Goal: Communication & Community: Answer question/provide support

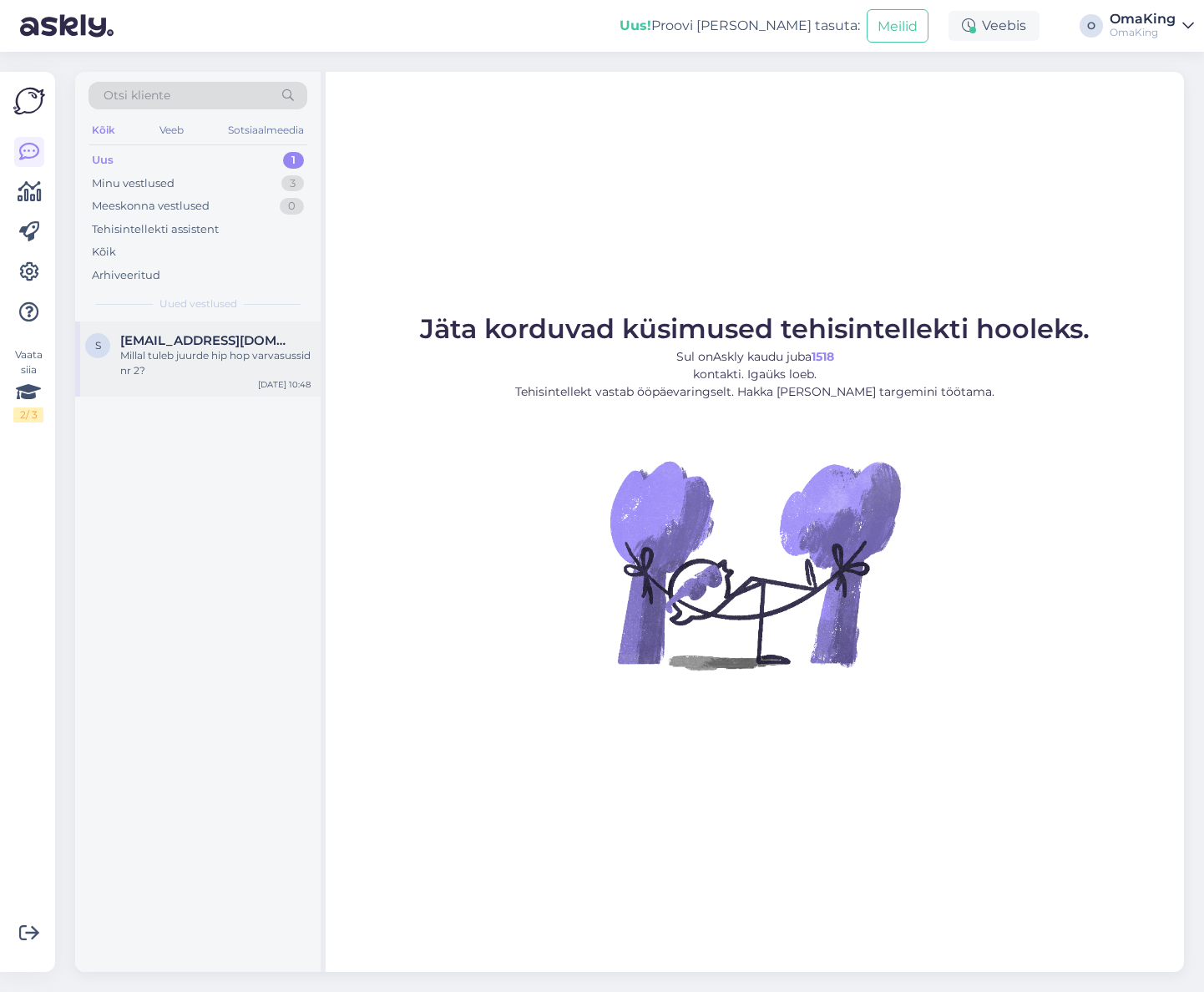
click at [149, 363] on div "Millal tuleb juurde hip hop varvasussid nr 2?" at bounding box center [215, 363] width 191 height 30
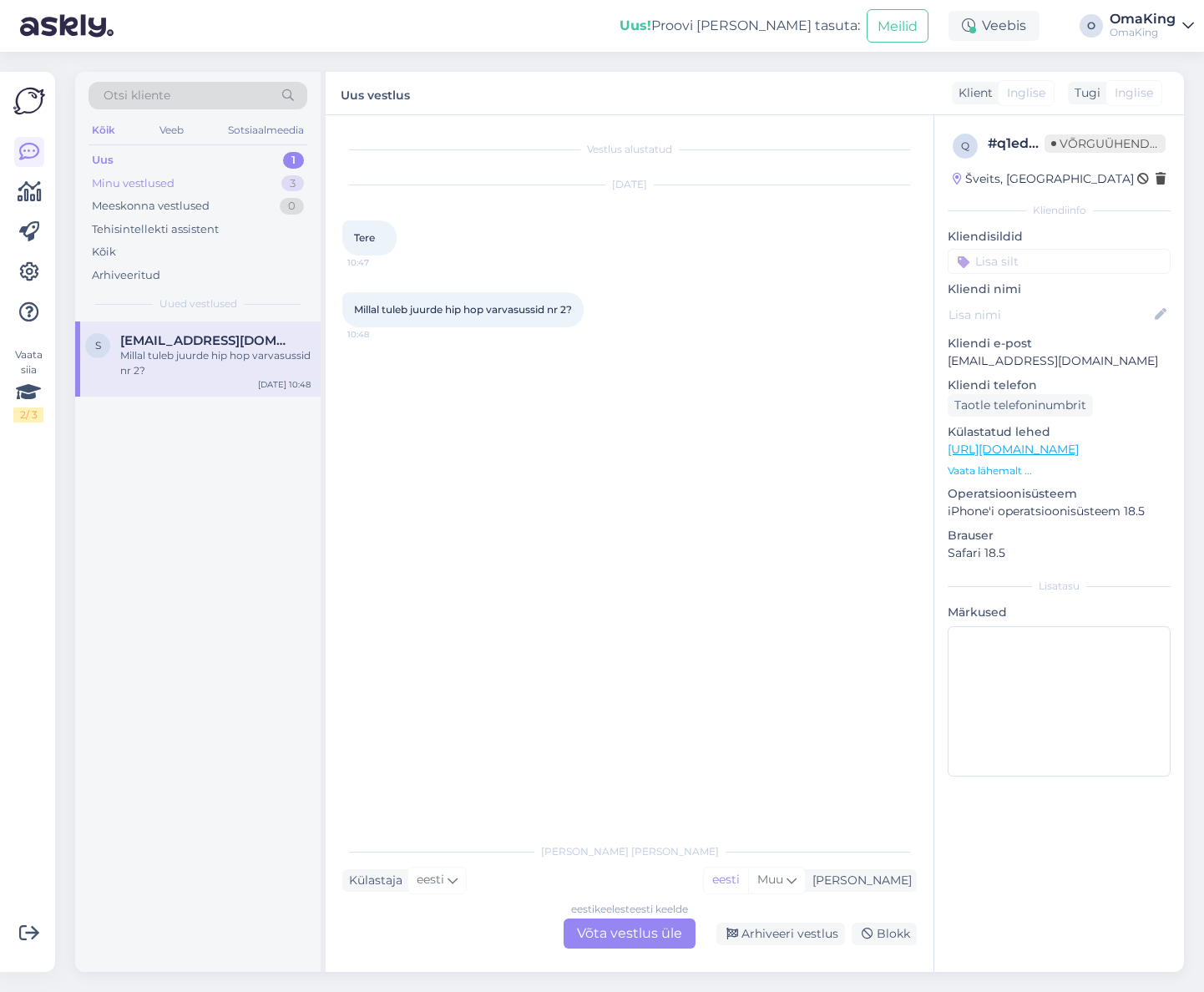
click at [99, 183] on font "Minu vestlused" at bounding box center [134, 182] width 83 height 13
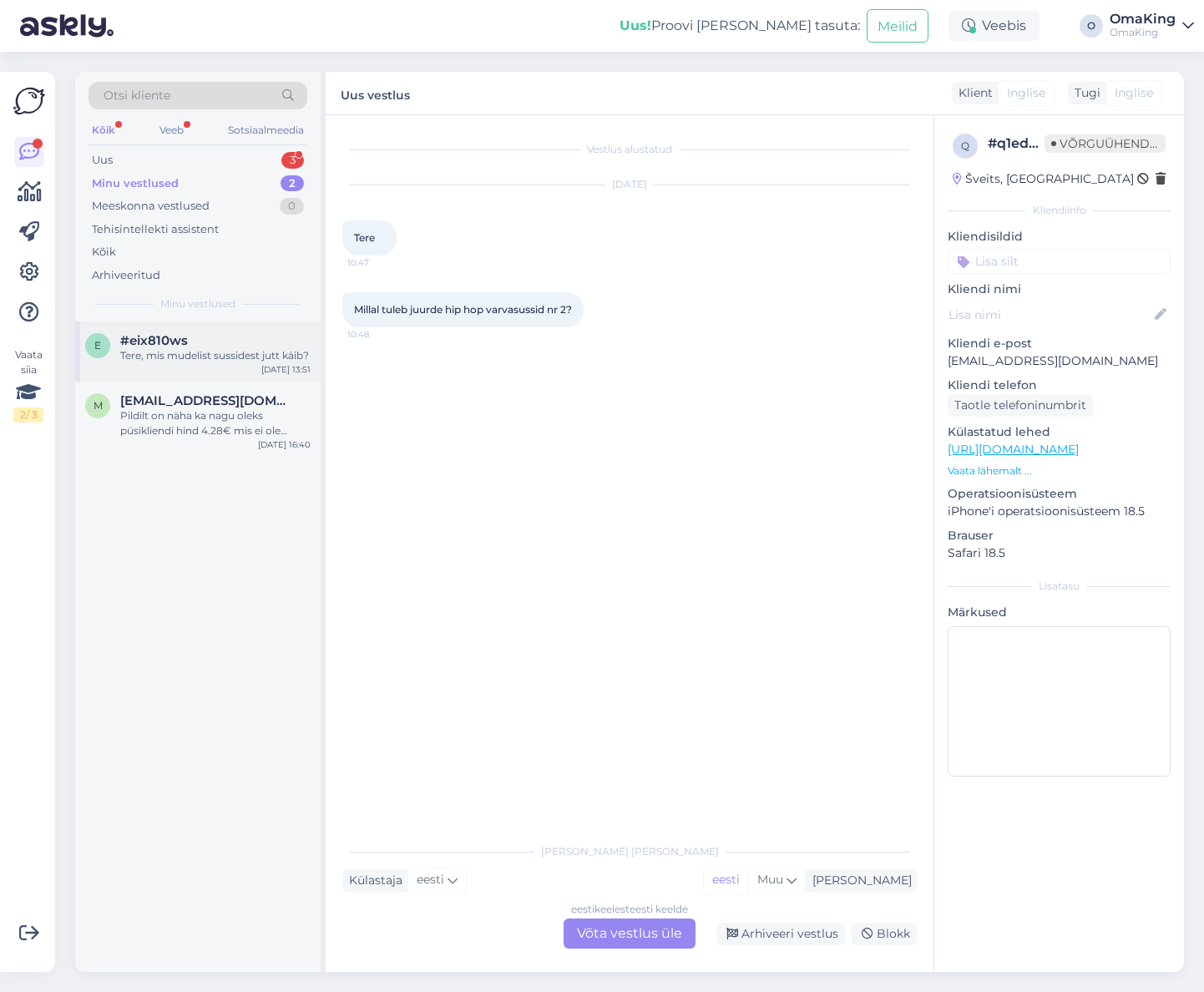
click at [154, 330] on div "e #eix810ws Tere, mis mudelist sussidest jutt käib? [DATE] 13:51" at bounding box center [198, 352] width 246 height 60
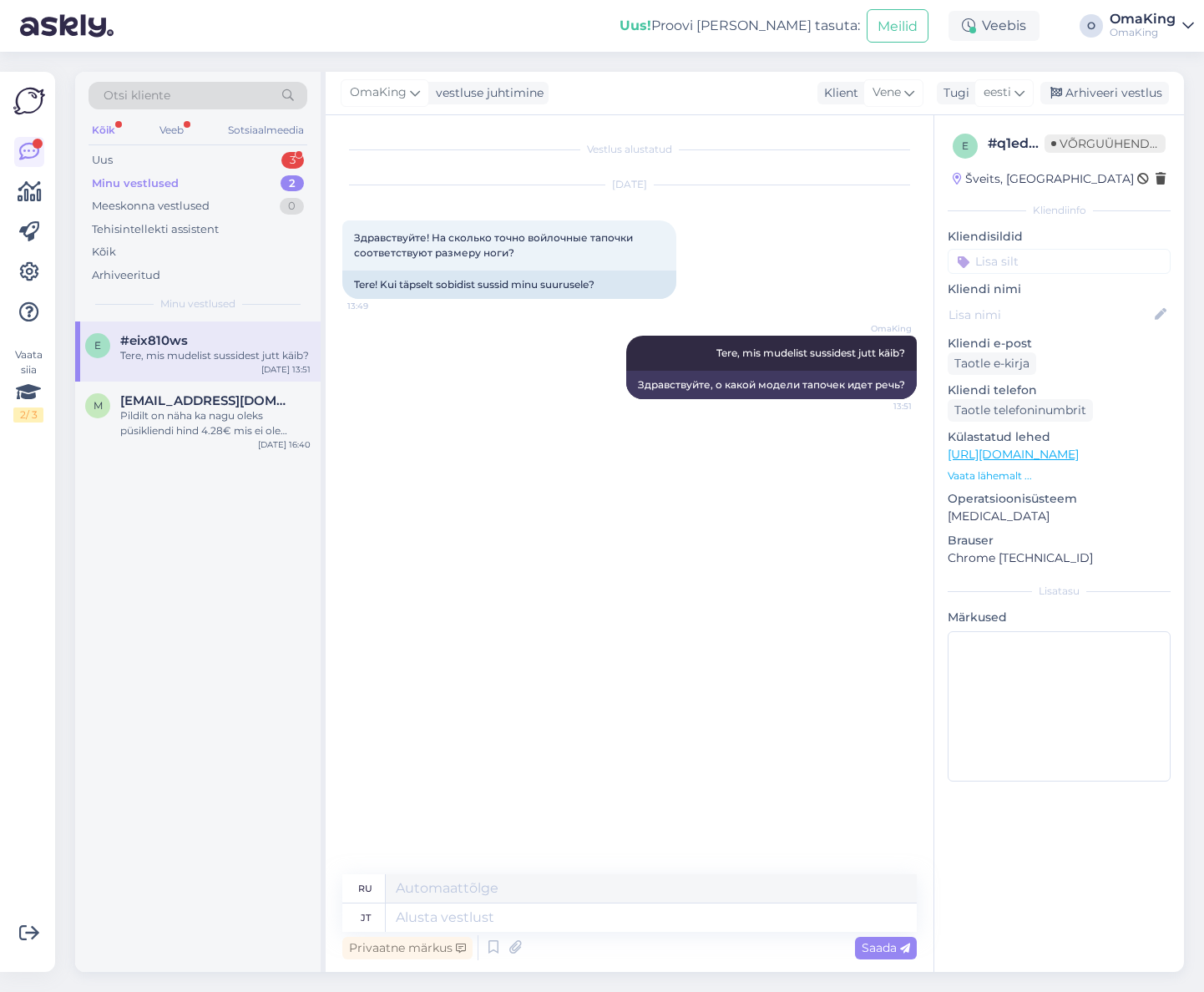
click at [103, 179] on font "Minu vestlused" at bounding box center [135, 182] width 87 height 13
click at [93, 152] on div "Uus" at bounding box center [103, 160] width 21 height 16
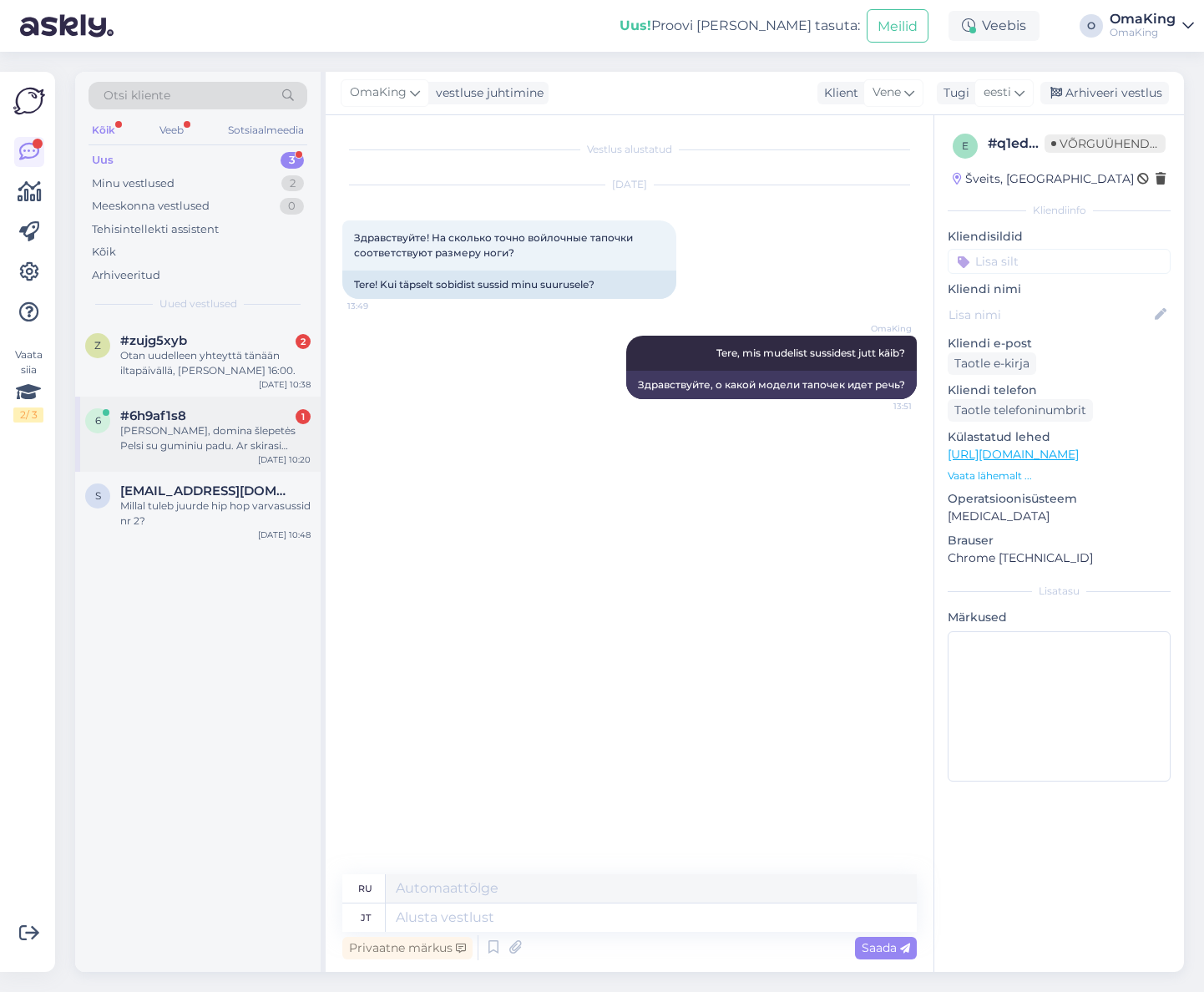
click at [164, 425] on font "[PERSON_NAME], domina šlepetės Pelsi su guminiu padu. Ar skirasi [PERSON_NAME] …" at bounding box center [207, 445] width 175 height 42
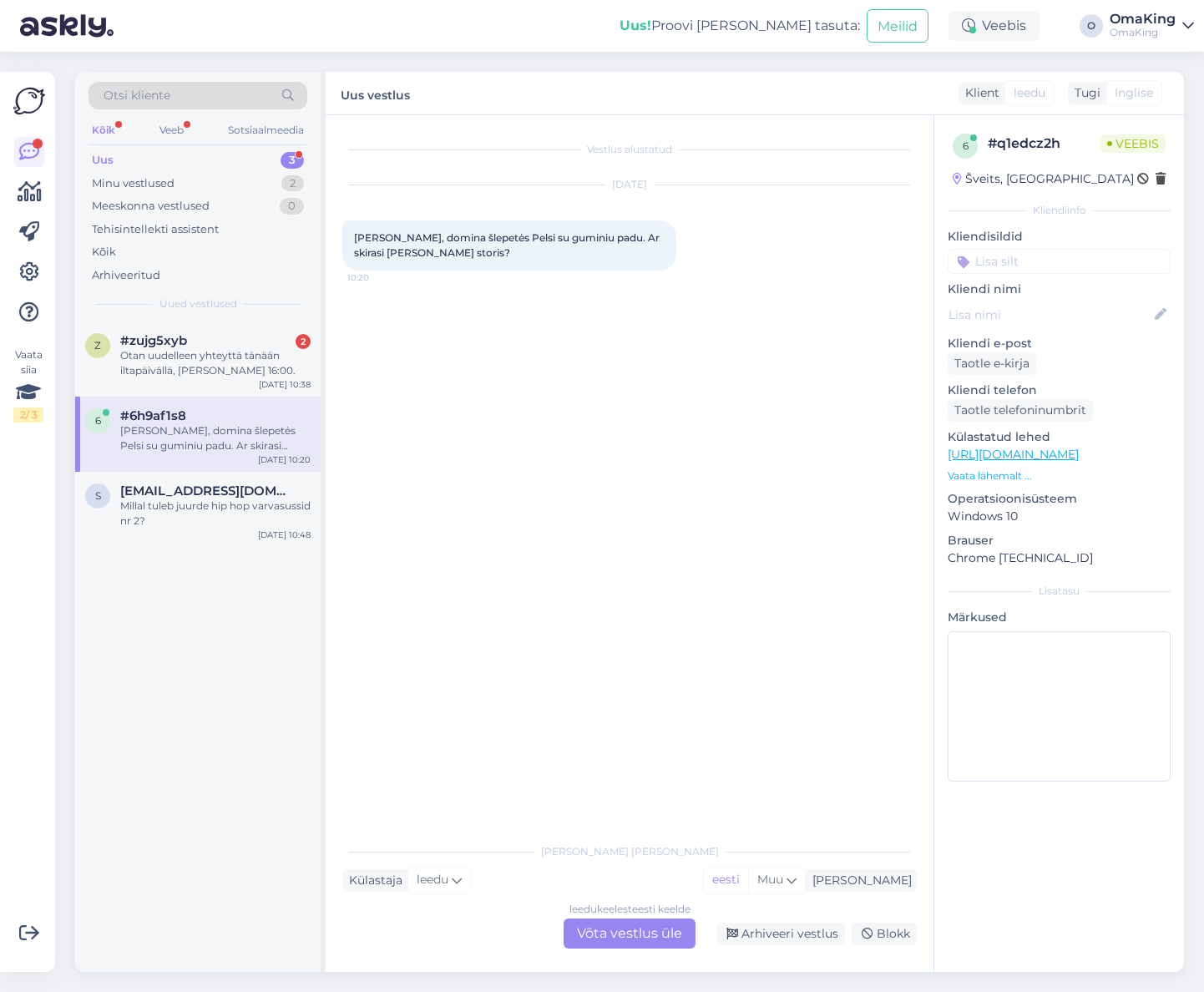
click at [648, 926] on font "Võta vestlus üle" at bounding box center [630, 933] width 105 height 16
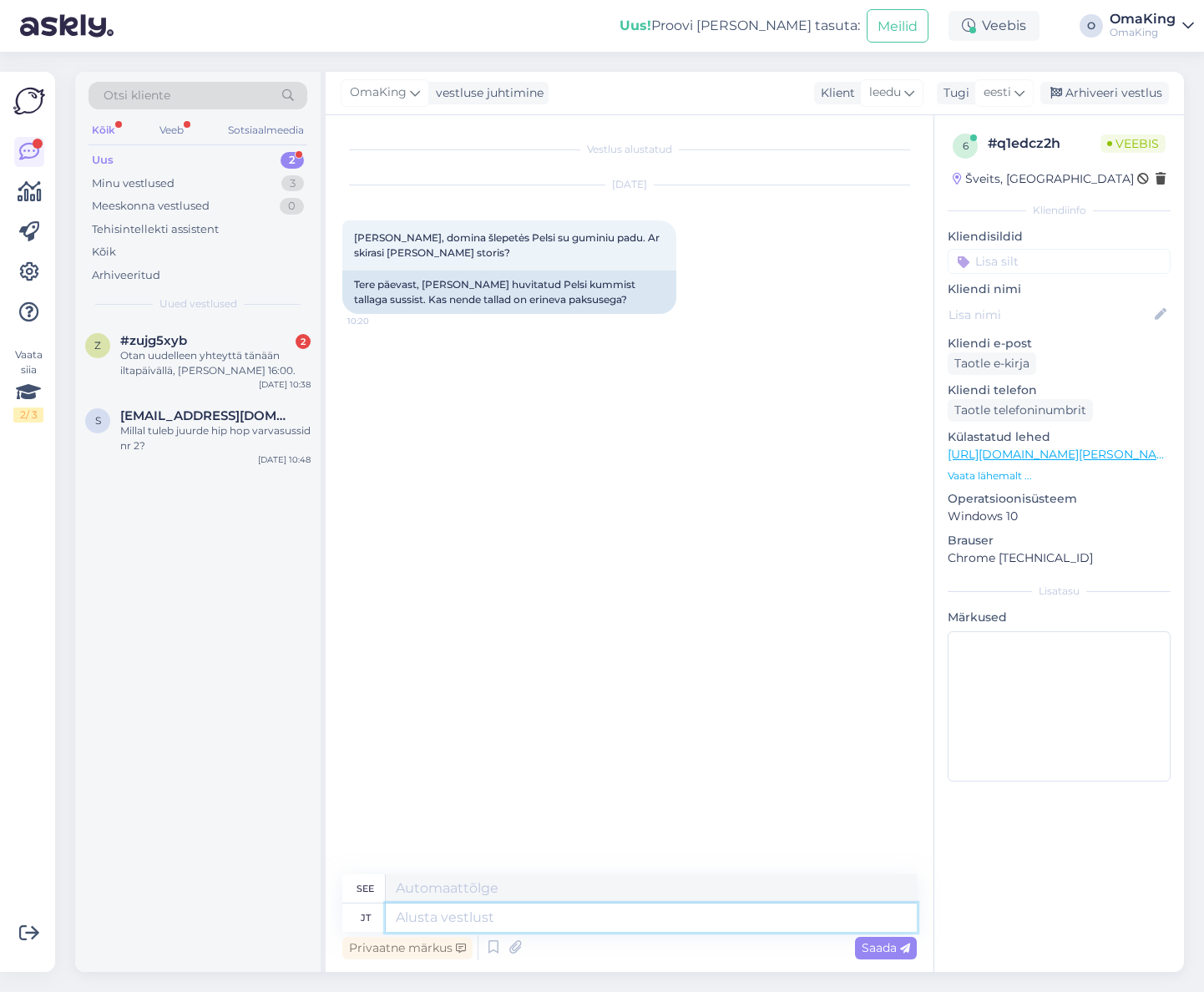
click at [436, 923] on textarea at bounding box center [651, 918] width 531 height 28
type textarea "K"
type textarea "K."
type textarea "Tere,"
type textarea "Sveiki,"
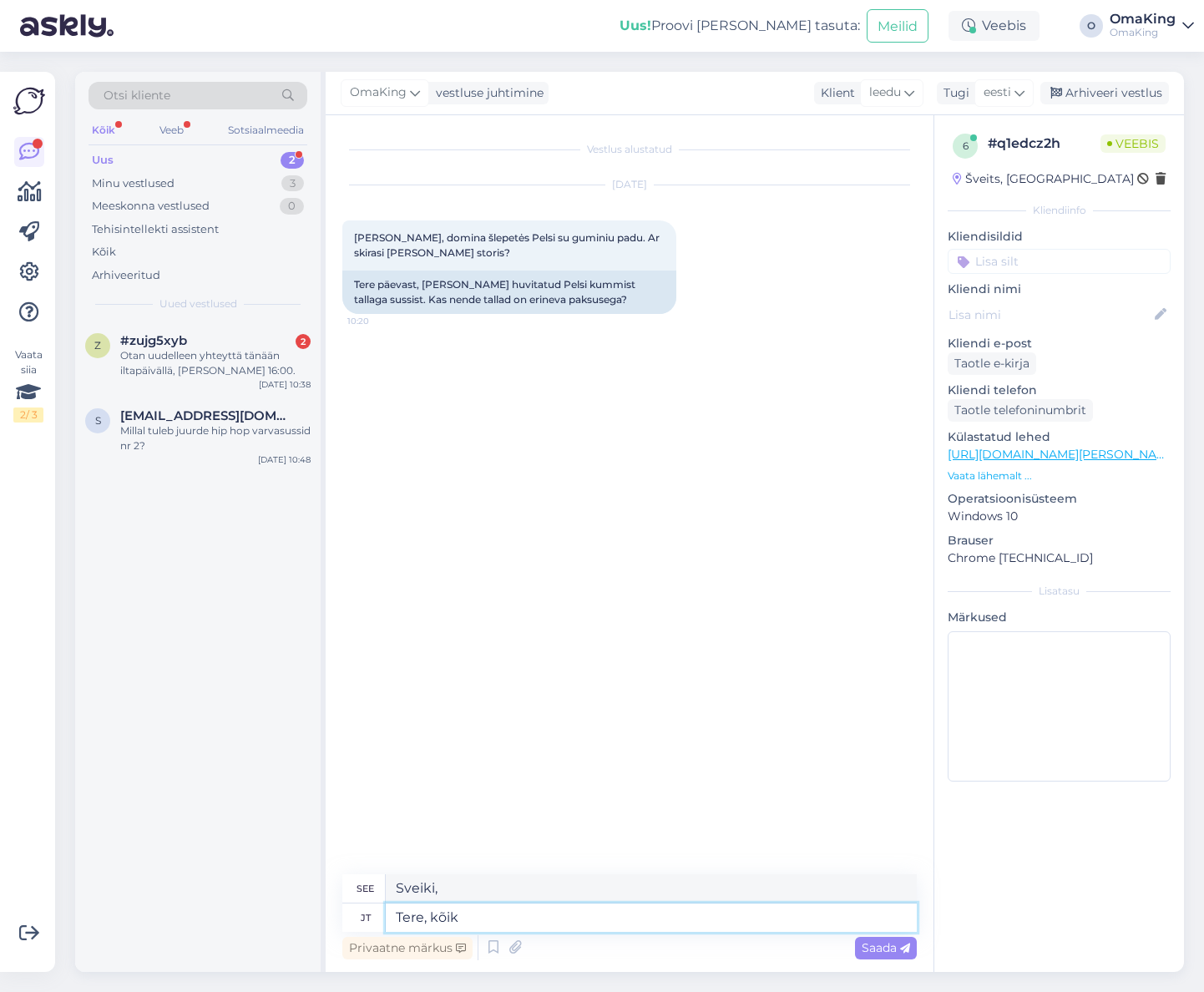
type textarea "Tere, kõik"
type textarea "Sveiki visi"
type textarea "Tere, kõik 3"
type textarea "Sveiki, visi 3"
type textarea "Tere, kõik 3 Pelsi m"
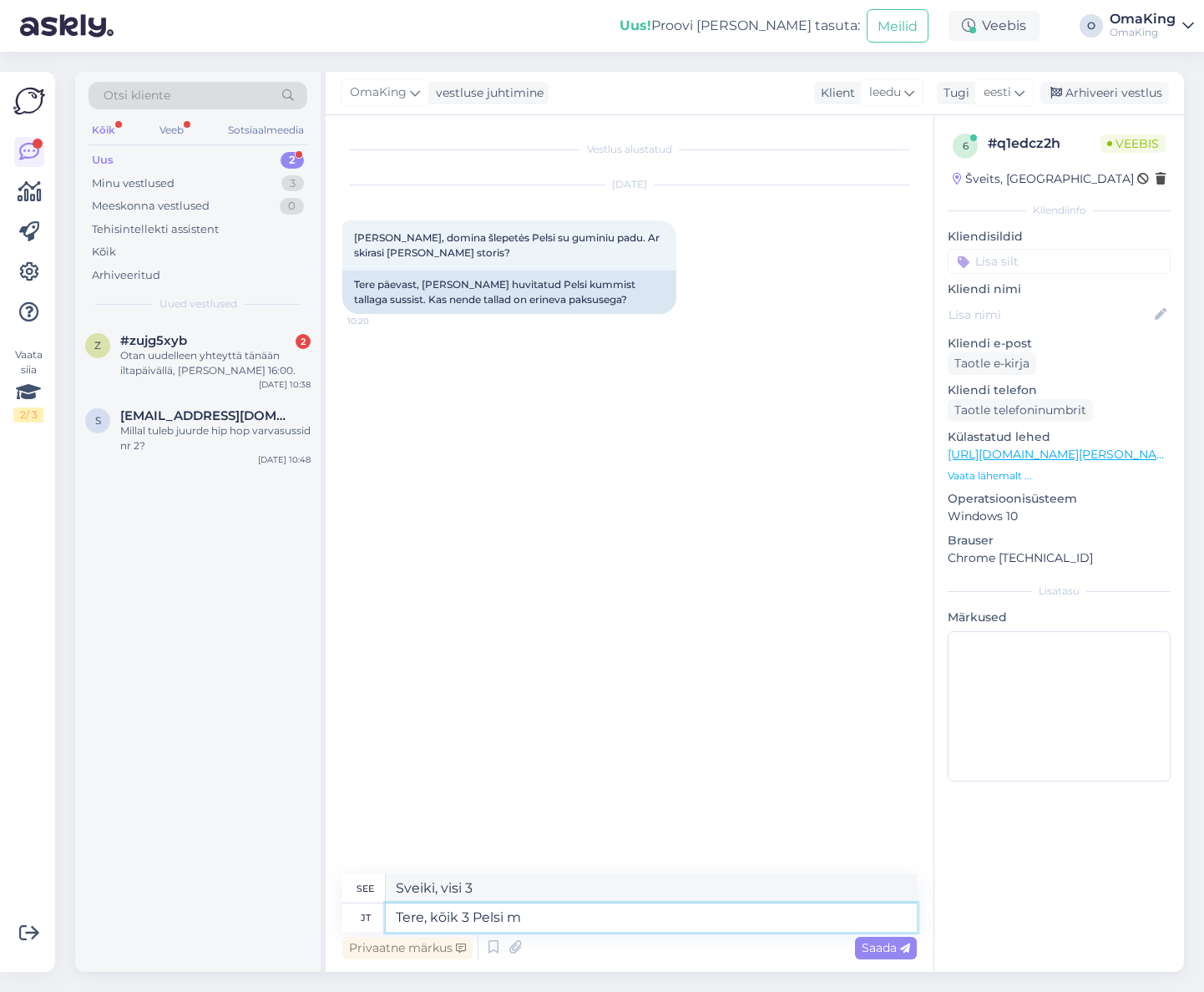
type textarea "Sveiki, visi 3 Pelsi"
type textarea "Tere, kõik 3 Pelsi mudelit o"
type textarea "Sveiki, visi 3 „Pelsi“ modeliai"
type textarea "Tere, kõik 3 Pelsi mudelit on s"
type textarea "Sveiki, visi 3 „Pelsi“ modeliai yra"
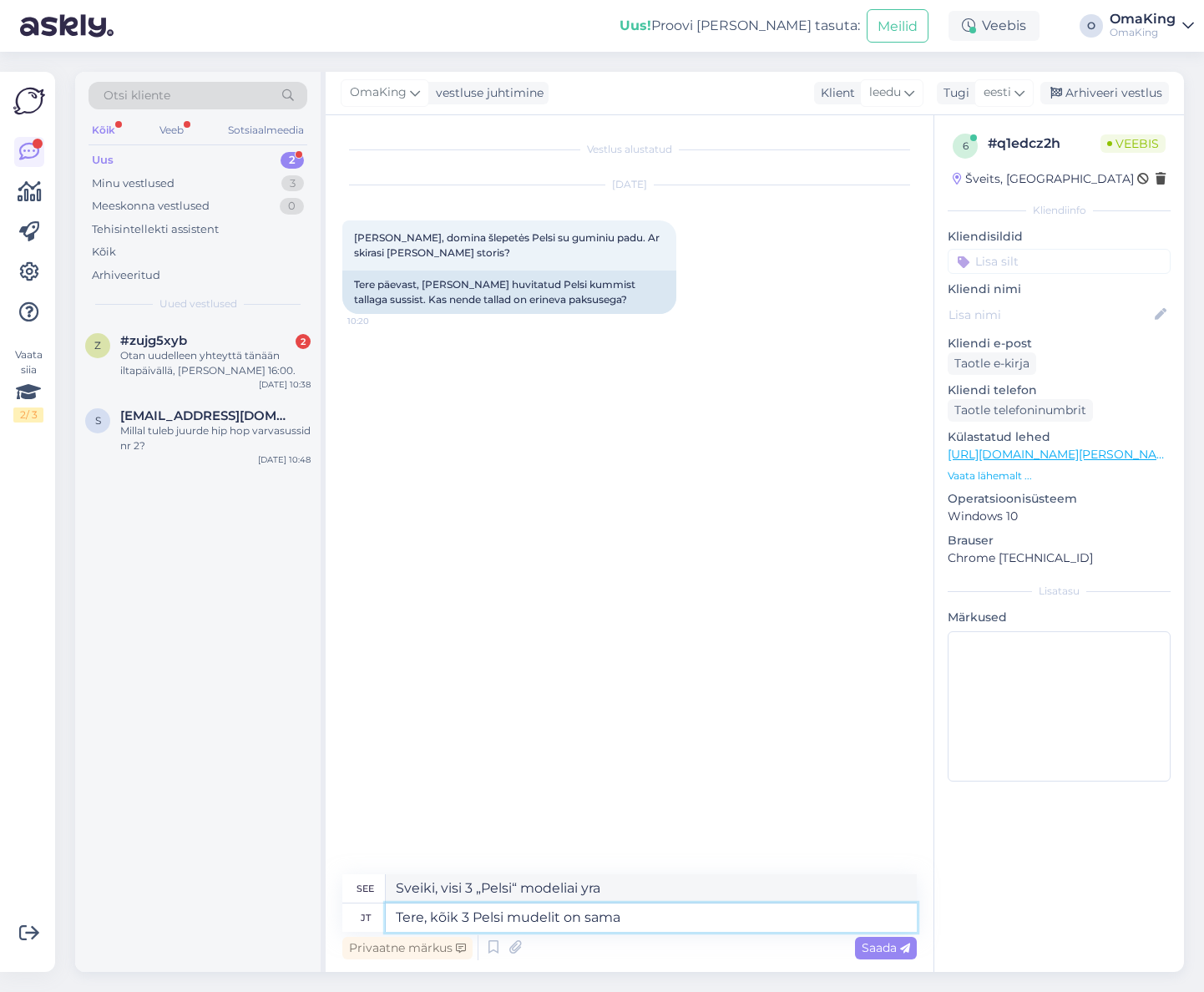
type textarea "Tere, kõik 3 Pelsi mudelit on sama t"
type textarea "Sveiki, visi 3 „Pelsi“ modeliai yra vienodi."
type textarea "Tere, kõik 3 Pelsi mudelit on sama tallaga"
type textarea "Sveiki, visi 3 „Pelsi“ modeliai [PERSON_NAME] [PERSON_NAME] padą."
type textarea "Tere, kõik 3 Pelsi mudelit on sama tallaga, õhemat sorti"
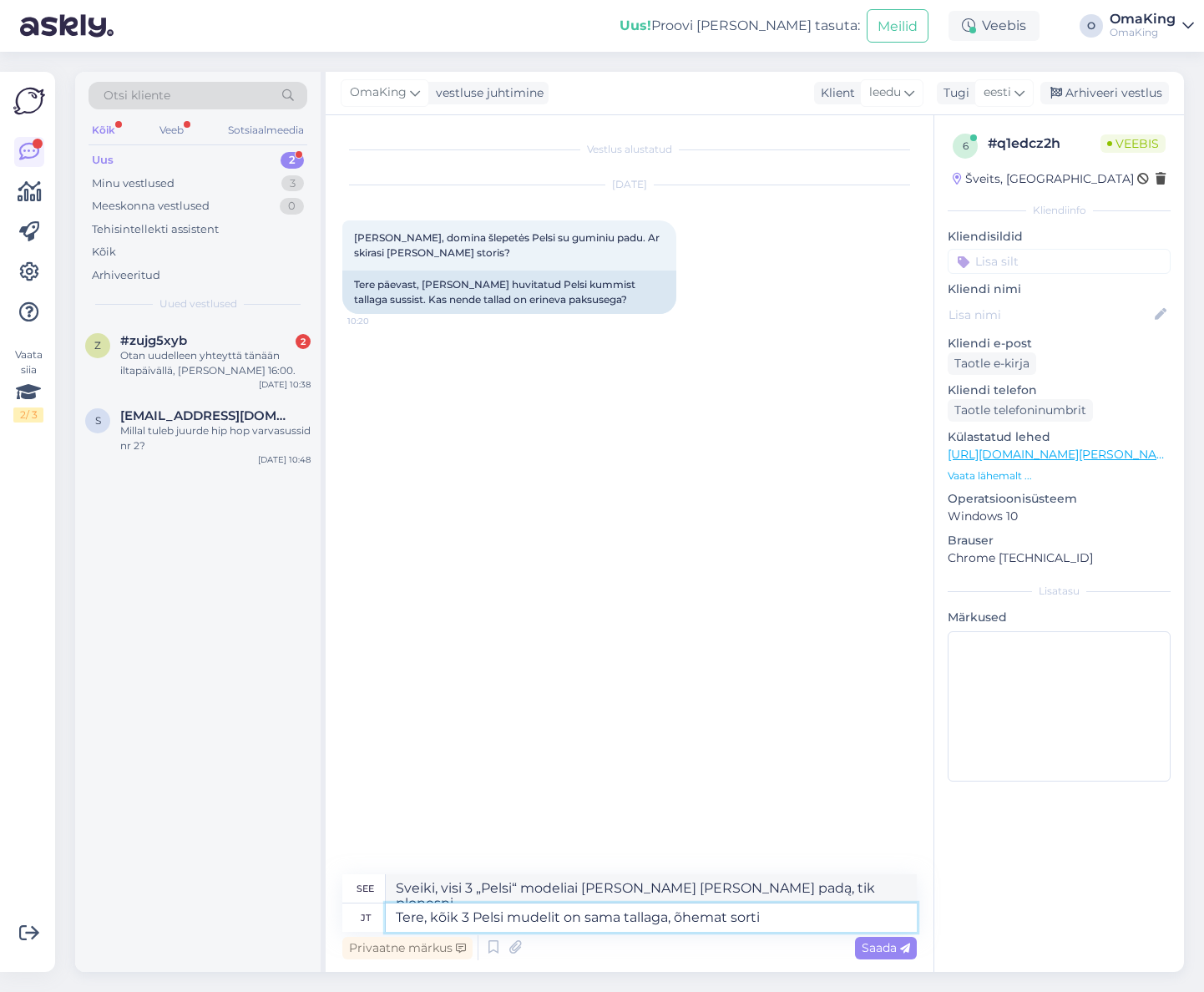
type textarea "Sveiki, visi 3 „Pelsi“ modeliai [PERSON_NAME] [PERSON_NAME], tik plonesnį padą."
type textarea "Tere, kõik 3 Pelsi mudelit on sama tallaga, õhemat sorti a"
type textarea "Sveiki, visi 3 „Pelsi“ modeliai [PERSON_NAME] [PERSON_NAME] padą, tik plonesnį."
type textarea "Tere, kõik 3 Pelsi mudelit on sama tallaga, õhemat sorti alla"
type textarea "Sveiki, visi 3 „Pelsi“ modeliai [PERSON_NAME] [PERSON_NAME] padą, išskyrus plon…"
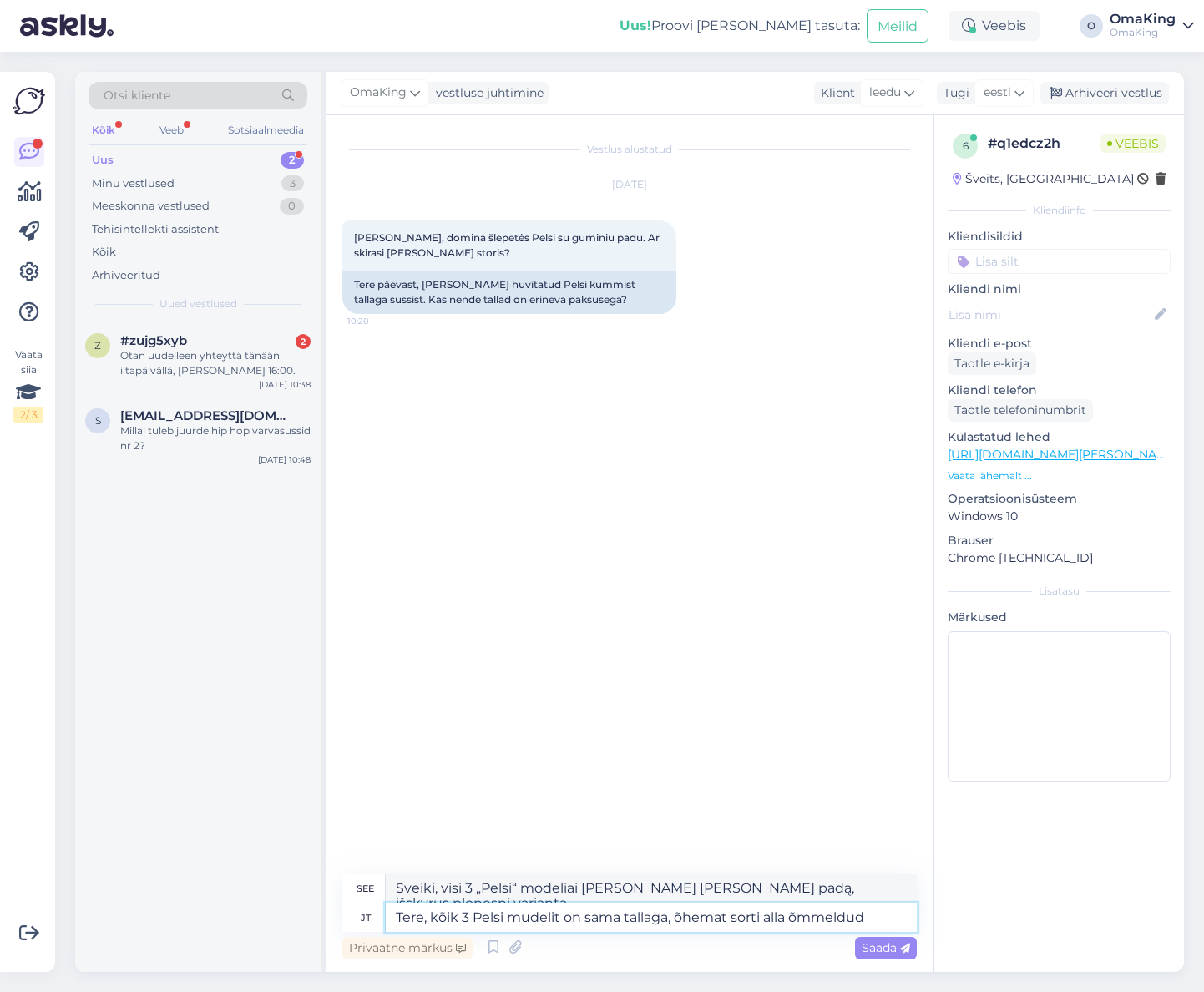
type textarea "Tere, kõik 3 Pelsi mudelit on sama tallaga, õhemat sorti alla õmmeldud"
type textarea "Sveiki, visi 3 „Pelsi“ modeliai [PERSON_NAME] [PERSON_NAME] padą, prisiūtą po p…"
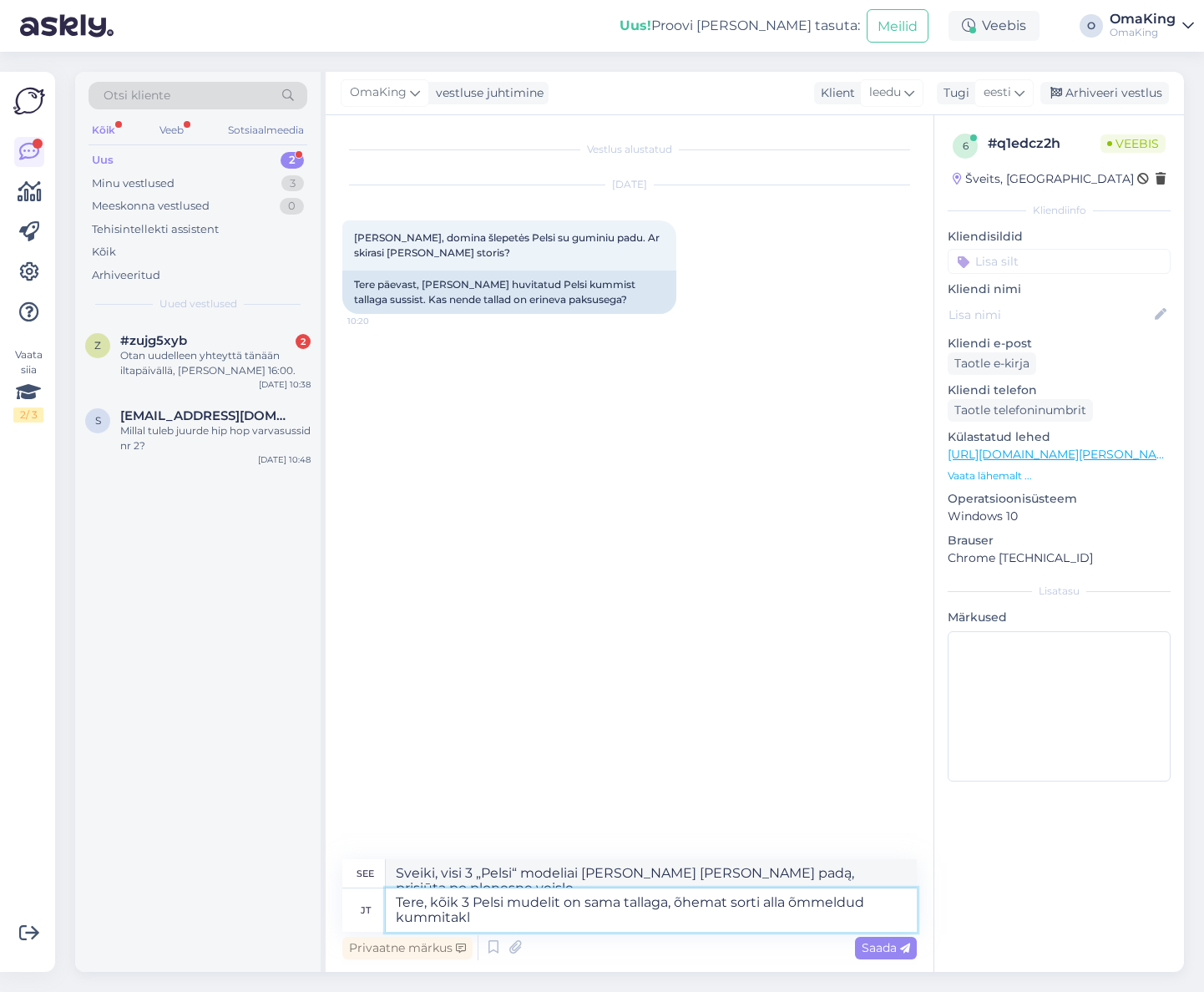
type textarea "Tere, kõik 3 Pelsi mudelit on sama tallaga, õhemat sorti alla õmmeldud kummitak…"
type textarea "Sveiki, visi 3 „Pelsi“ modeliai [PERSON_NAME] [PERSON_NAME] padą, apačioje pris…"
type textarea "Tere, kõik 3 Pelsi mudelit on sama tallaga, õhemat sorti alla õmmeldud kummita"
type textarea "Sveiki, visi 3 „Pelsi“ modeliai [PERSON_NAME] [PERSON_NAME] padą, po apačia pri…"
type textarea "Tere, kõik 3 Pelsi mudelit on sama tallaga, õhemat sorti alla õmmeldud kummitald"
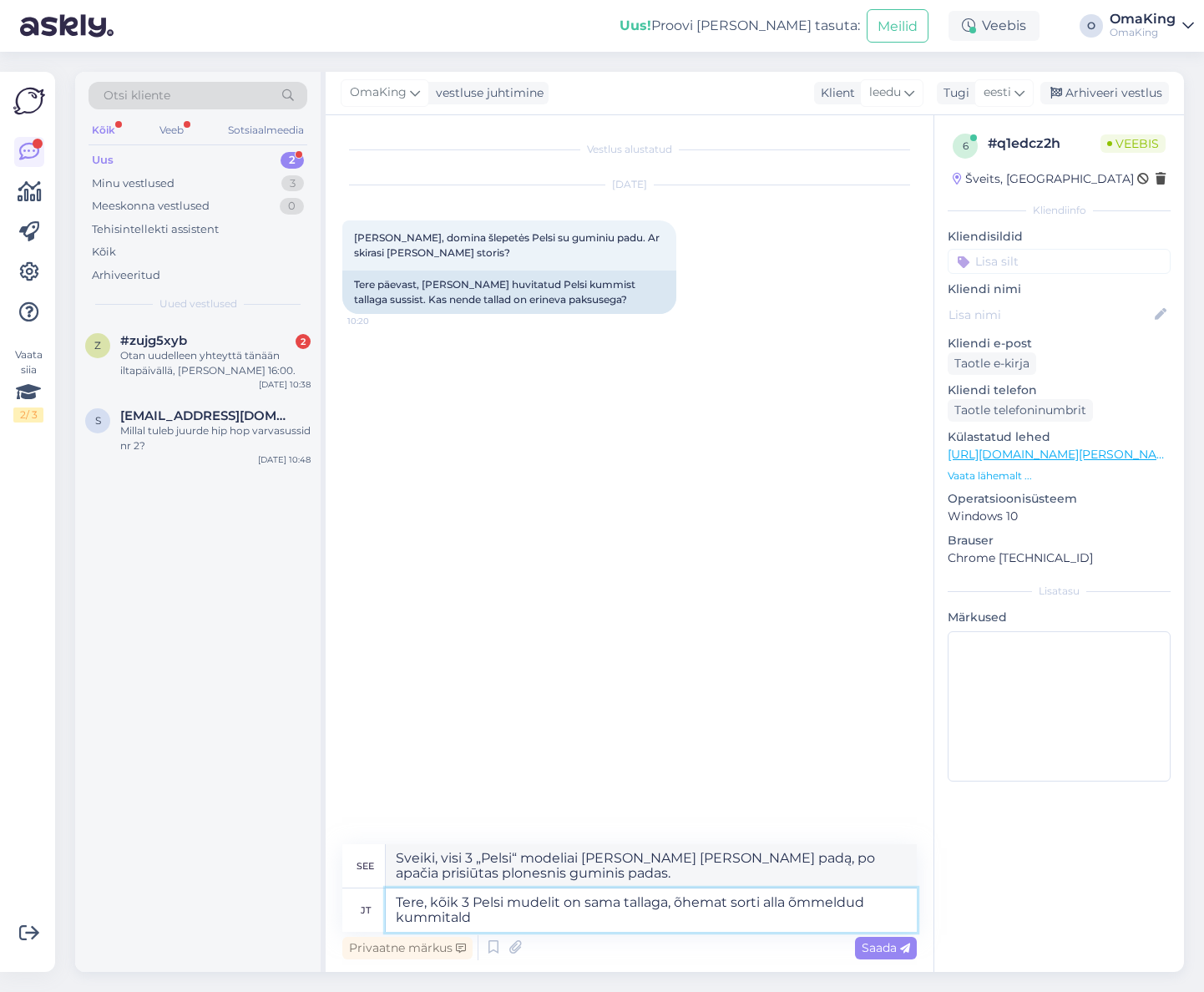
type textarea "Sveiki, visi 3 „Pelsi“ modeliai turi vienodą padą, plonesnio tipo po apačia pri…"
type textarea "Tere, kõik 3 Pelsi mudelit on sama tallaga, õhemat sorti alla õmmeldud kummitald"
click at [880, 955] on font "Saada" at bounding box center [879, 947] width 35 height 15
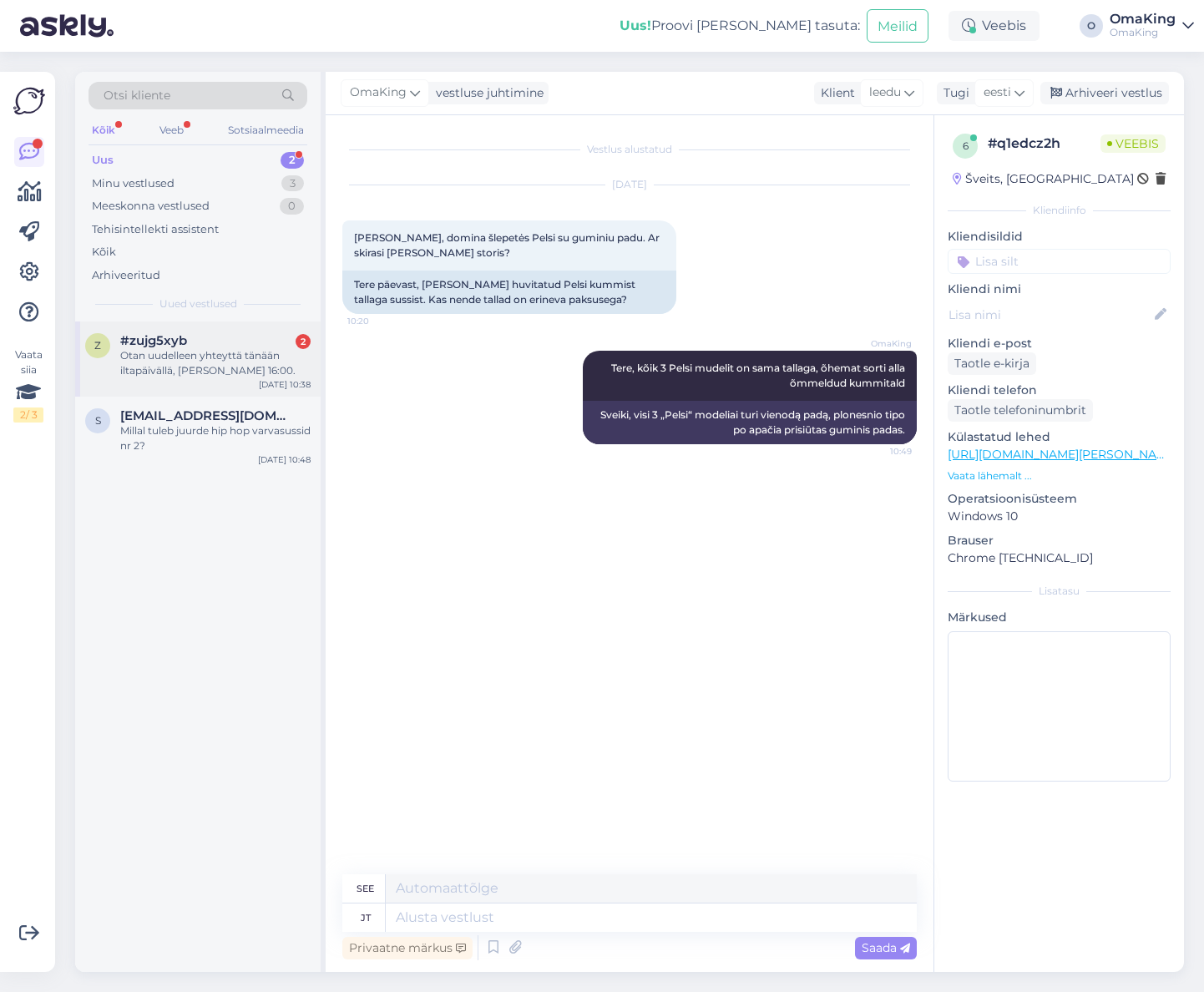
click at [191, 368] on font "Otan uudelleen yhteyttä tänään iltapäivällä, [PERSON_NAME] 16:00." at bounding box center [207, 363] width 175 height 28
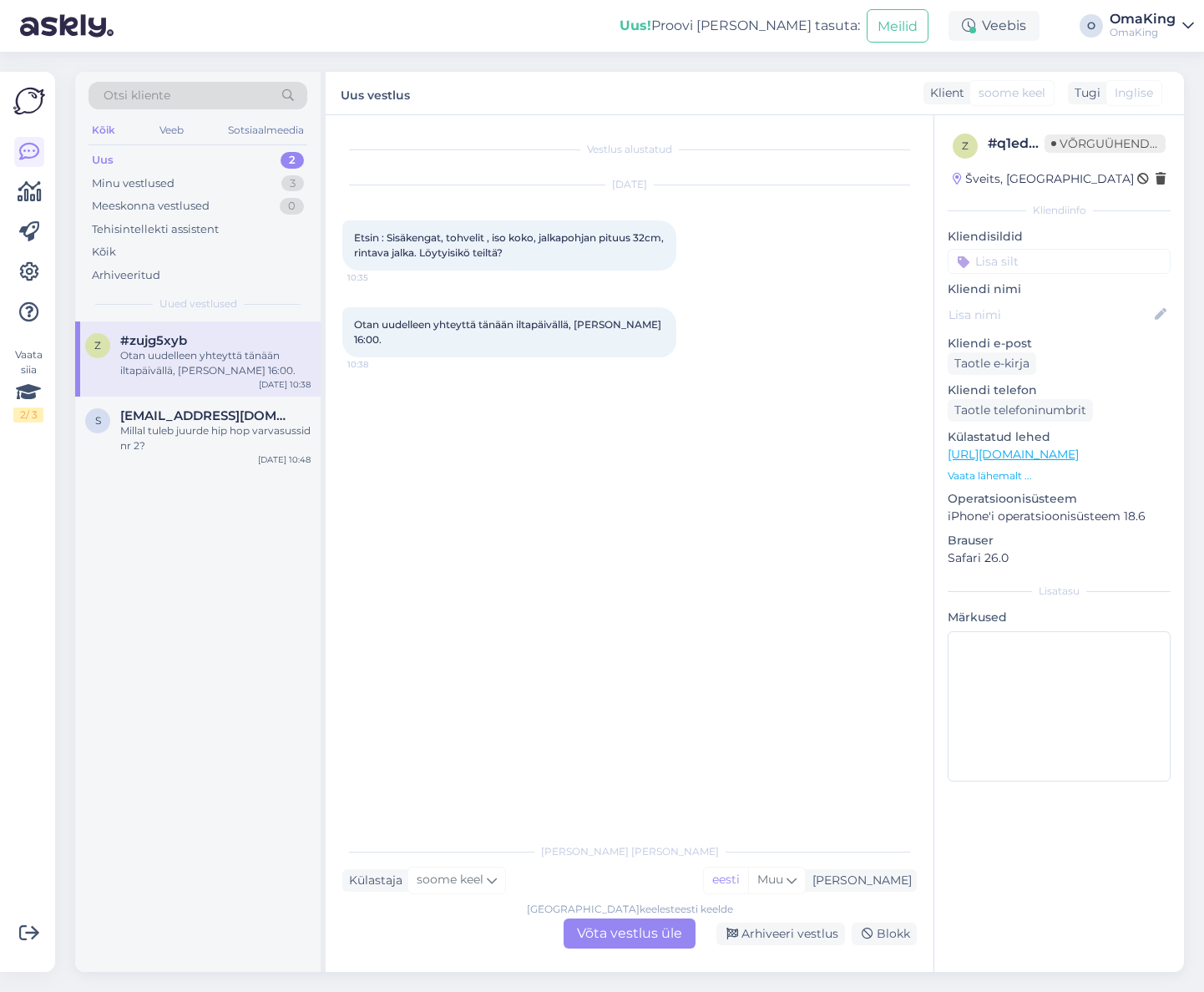
click at [606, 932] on font "Võta vestlus üle" at bounding box center [630, 933] width 105 height 16
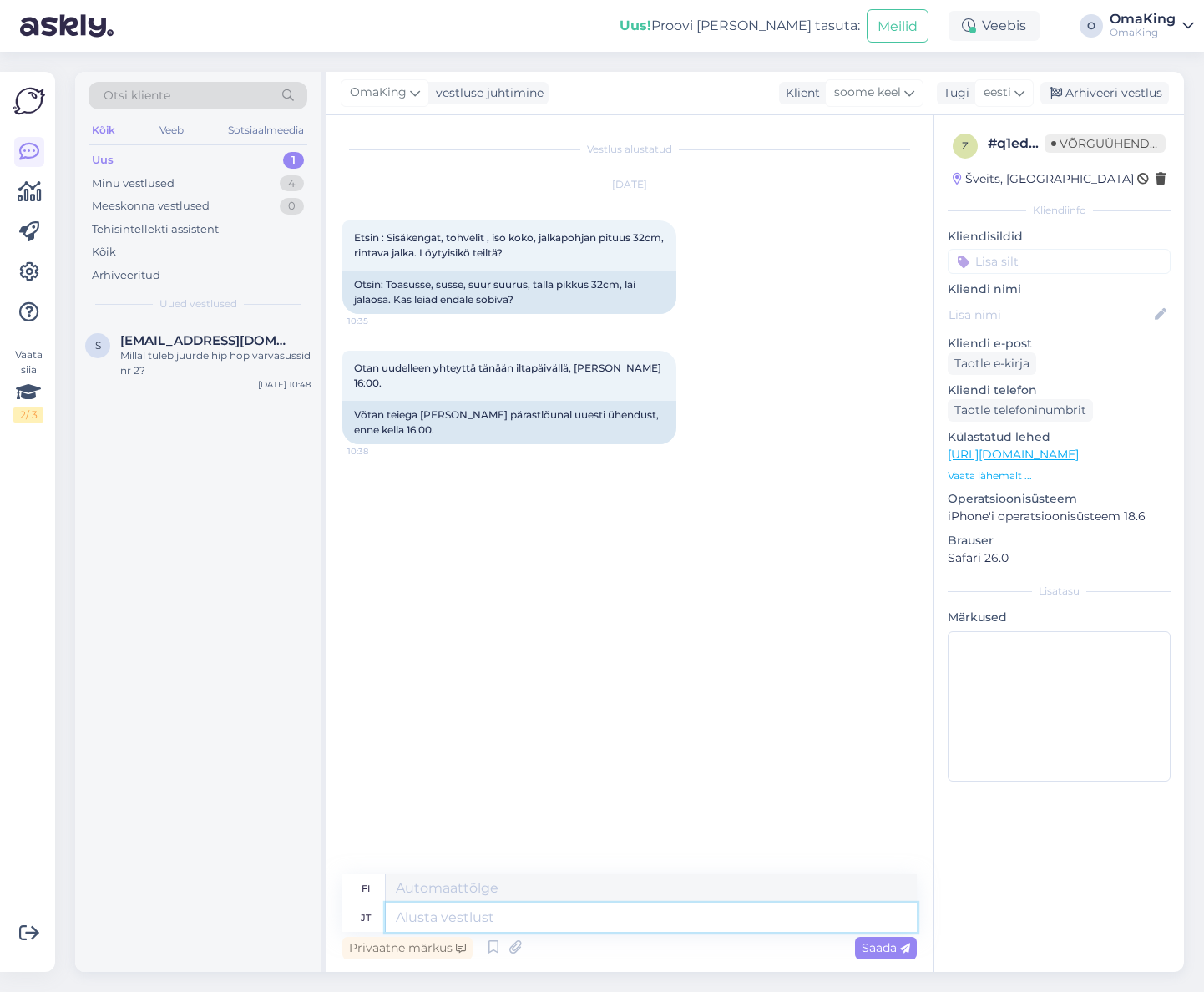
click at [392, 914] on textarea at bounding box center [651, 918] width 531 height 28
type textarea "Tere,"
type textarea "Hei,"
type textarea "Tere, see o"
type textarea "Hei, tämä"
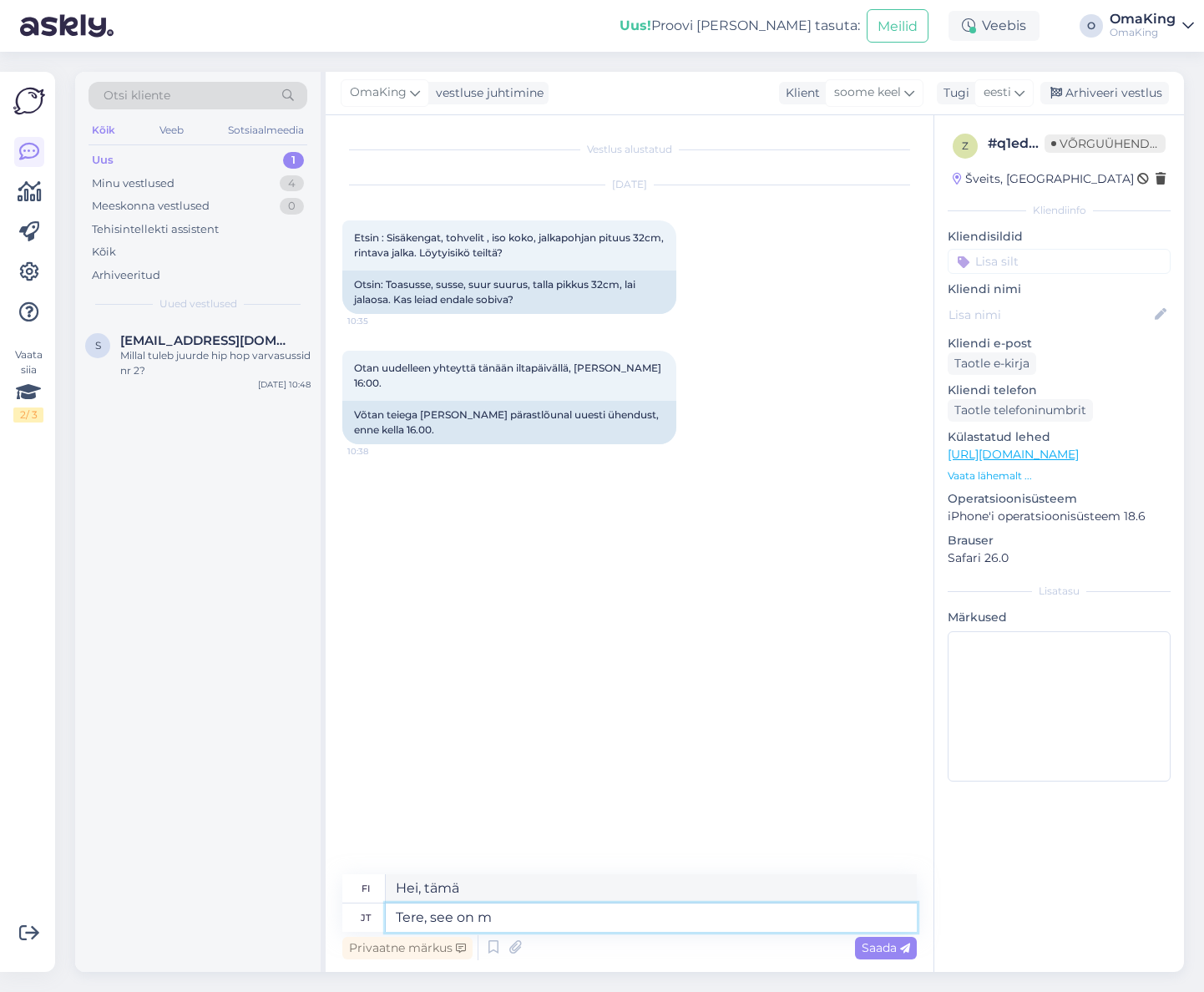
type textarea "Tere, see on me"
type textarea "Hei, tämä on"
type textarea "Tere, see on meie k"
type textarea "[PERSON_NAME], tämä olemme me."
type textarea "Tere, see on meie kõige s"
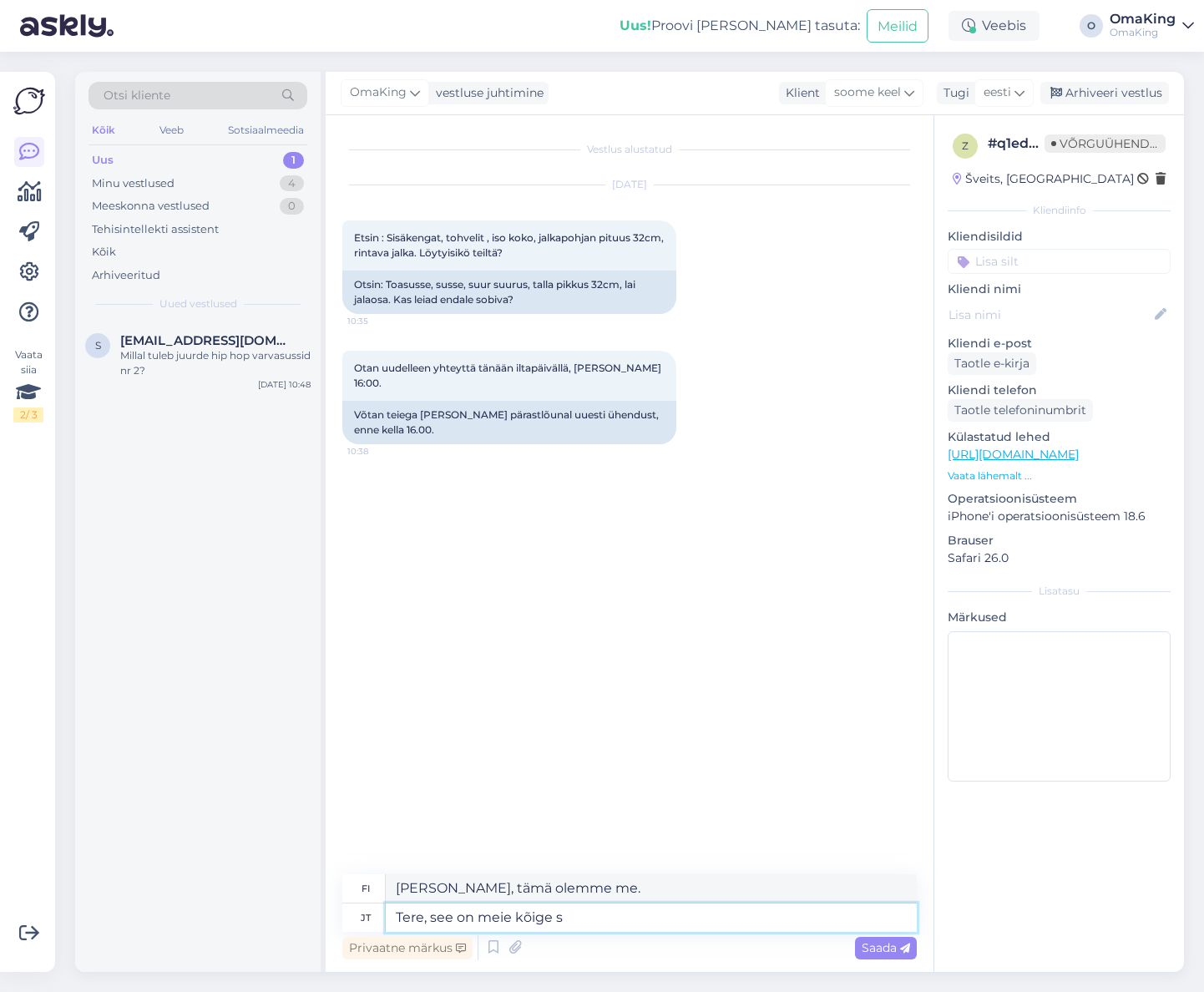
type textarea "[PERSON_NAME], tämä on meidän suosituin"
type textarea "Tere, see on meie kõige suurem s"
type textarea "Hei, tämä on suurin"
type textarea "Tere, see on meie kõige suurem susur"
type textarea "Hei, tämä on suurin ihastuksemme"
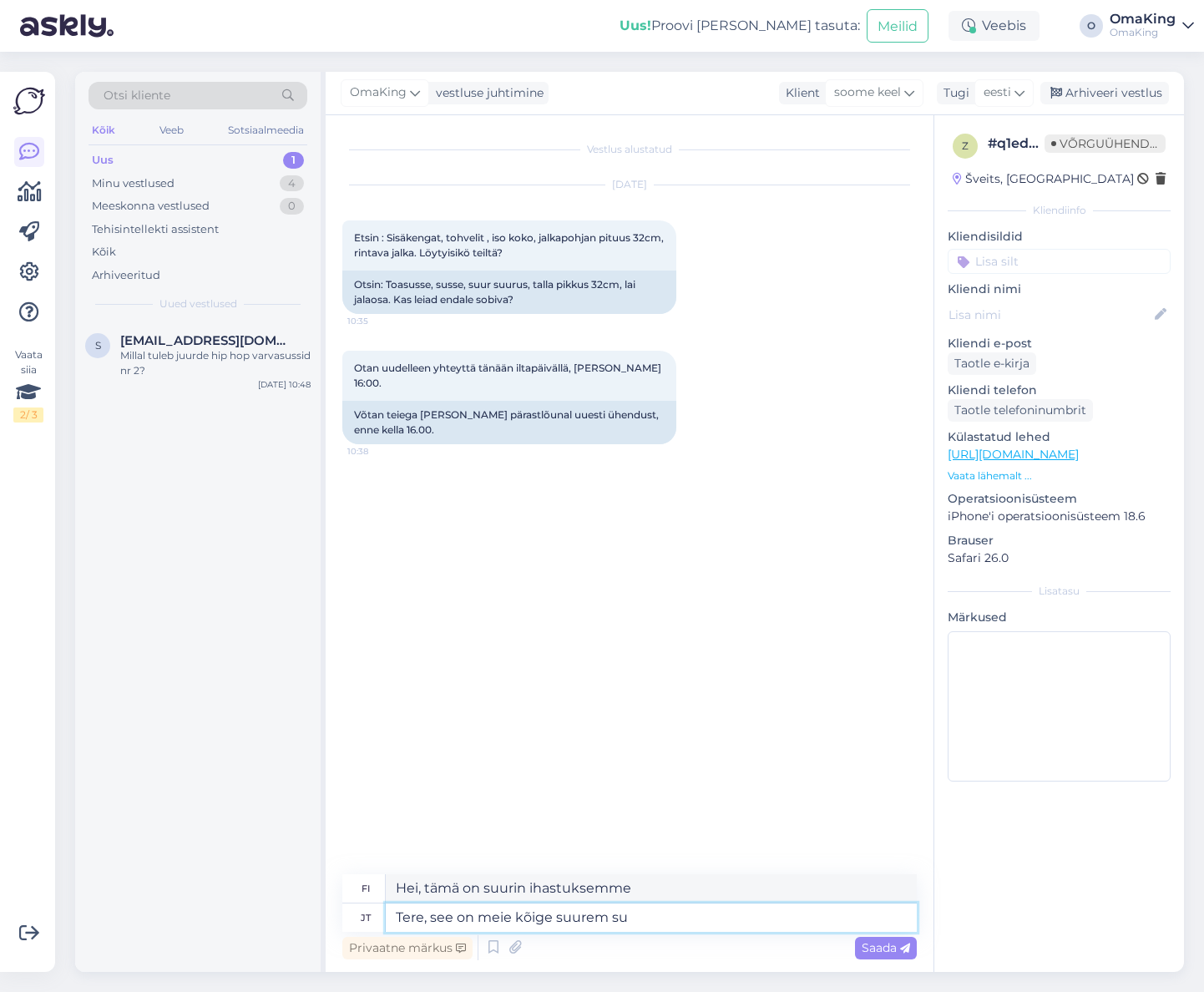
type textarea "Tere, see on meie kõige suurem suu"
type textarea "Hei, tämä on suurin su"
type textarea "Tere, see on meie kõige suurem suurus,"
type textarea "Hei, tämä on suurin kokomme."
paste textarea "[URL][DOMAIN_NAME]"
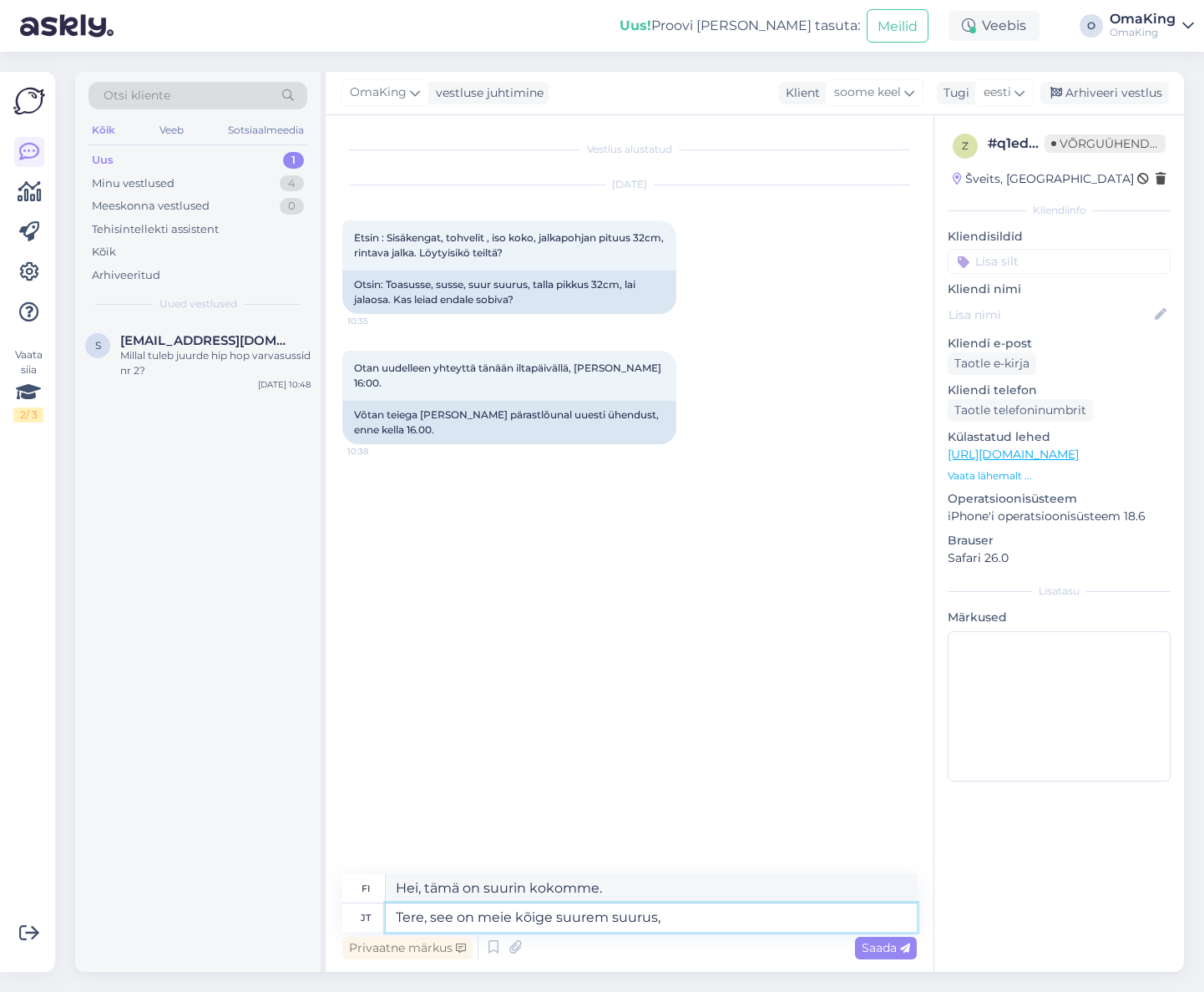
type textarea "Tere, see on meie kõige suurem suurus, [URL][DOMAIN_NAME]"
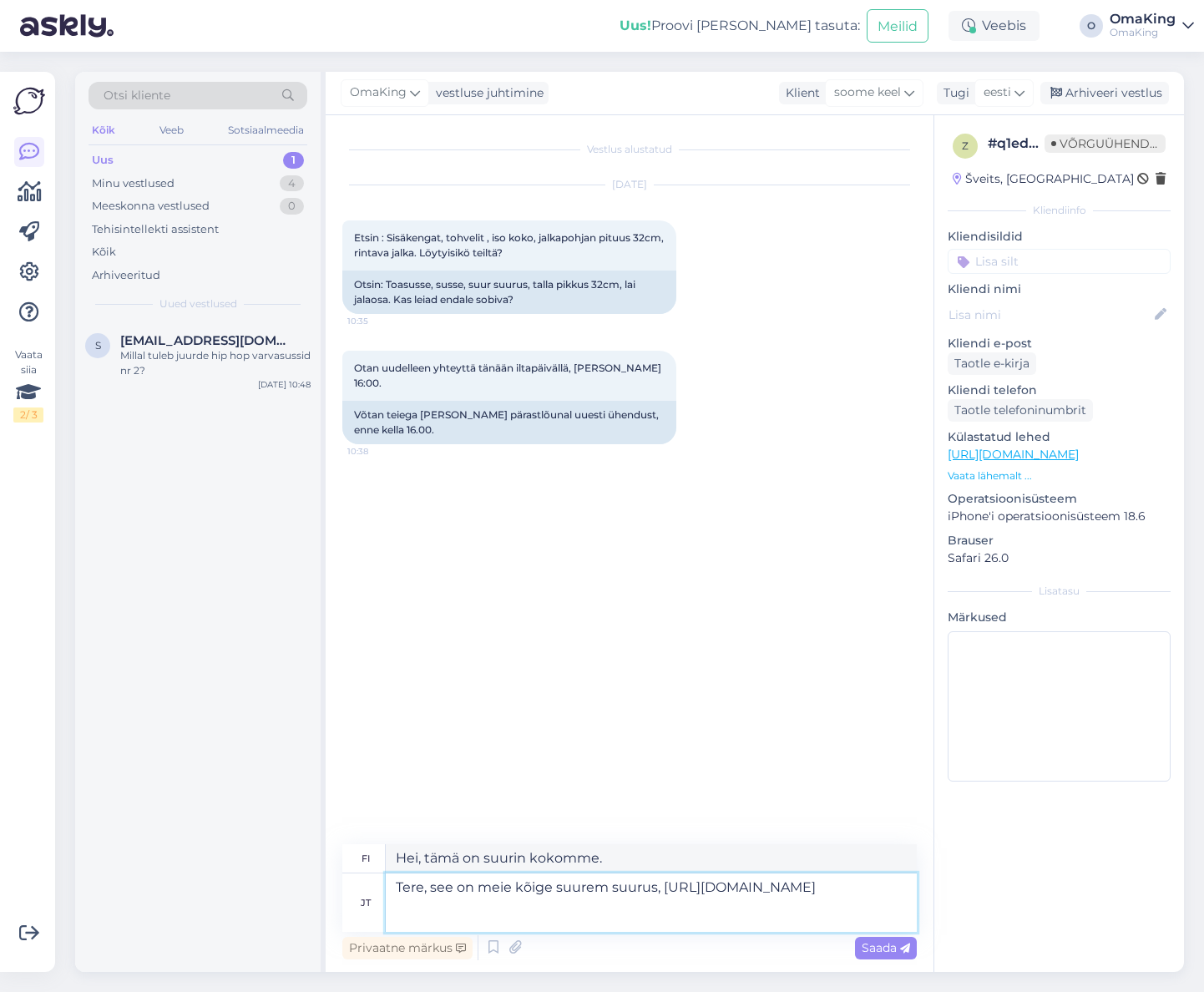
type textarea "Hei, tämä on suurin kokomme, [URL][DOMAIN_NAME]"
type textarea "Tere, see on meie kõige suurem suurus, [URL][DOMAIN_NAME] muud ei"
type textarea "Hei, tämä on suurin kokomme, [URL][DOMAIN_NAME] muu"
type textarea "Tere, see on meie kõige suurem suurus, [URL][DOMAIN_NAME] muud ei o"
type textarea "Hei, tämä on suurin kokomme, [URL][DOMAIN_NAME] ei muuta"
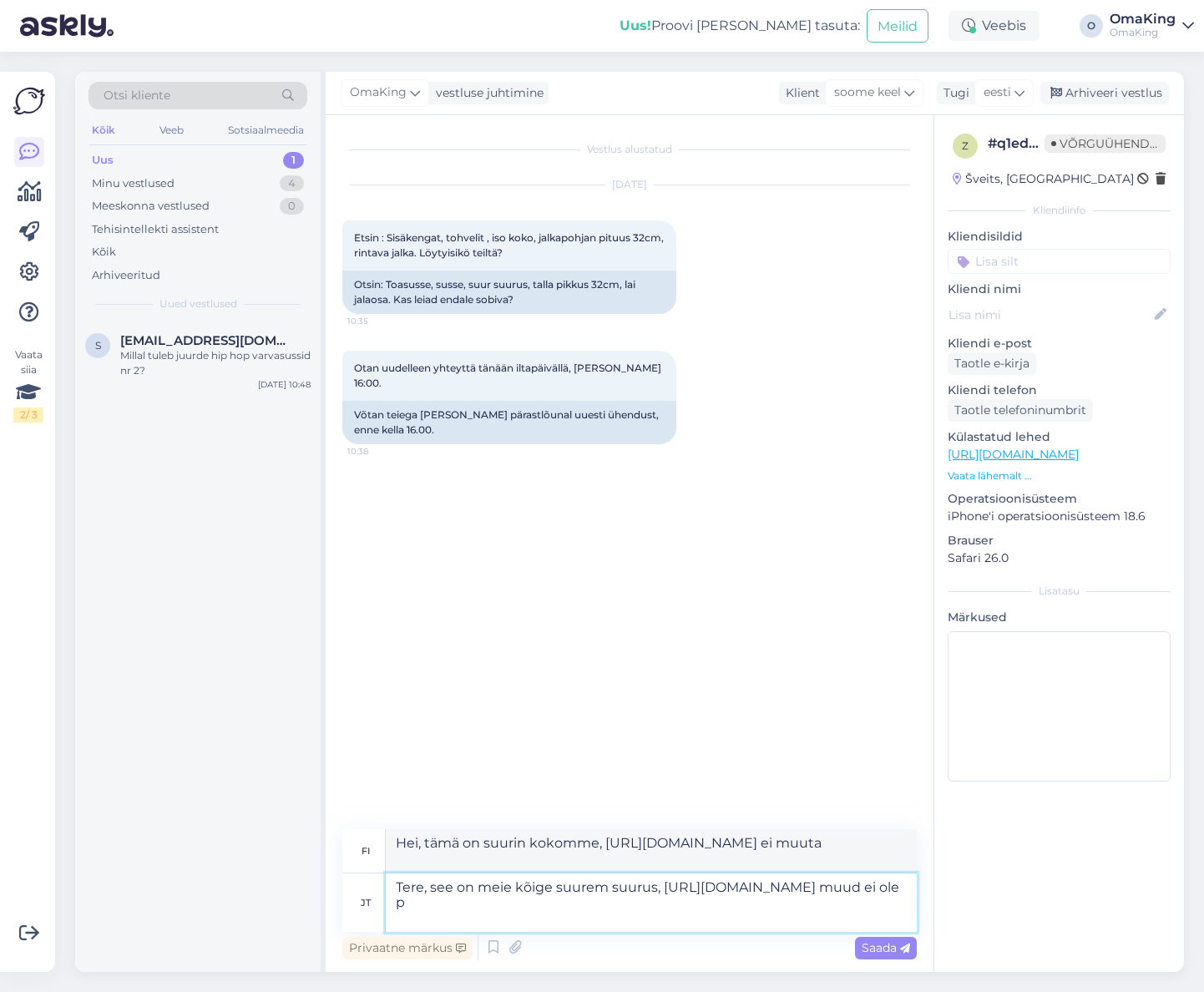
type textarea "Tere, see on meie kõige suurem suurus, [URL][DOMAIN_NAME] muud ei ole pa"
type textarea "Hei, tämä on suurin kokomme, [URL][DOMAIN_NAME] ei ole toista"
type textarea "Tere, see on meie kõige suurem suurus, [URL][DOMAIN_NAME] muud ei ole pakkuda"
type textarea "Hei, tämä on suurin kokomme, [URL][DOMAIN_NAME] muita kokoja ei ole saatavilla"
type textarea "Tere, see on meie kõige suurem suurus, [URL][DOMAIN_NAME] muud ei ole pakkuda"
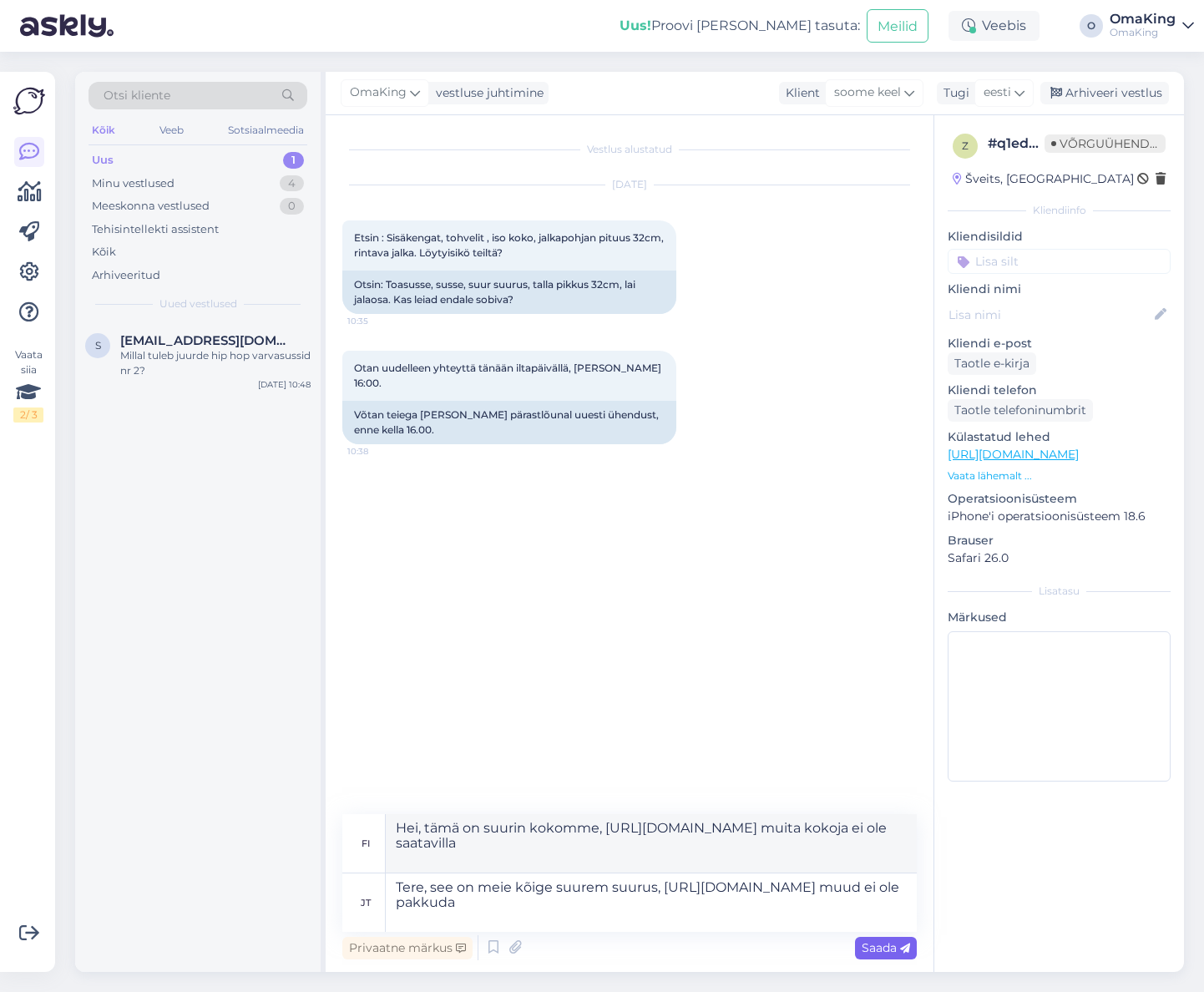
click at [863, 949] on font "Saada" at bounding box center [879, 947] width 35 height 15
